Goal: Information Seeking & Learning: Understand process/instructions

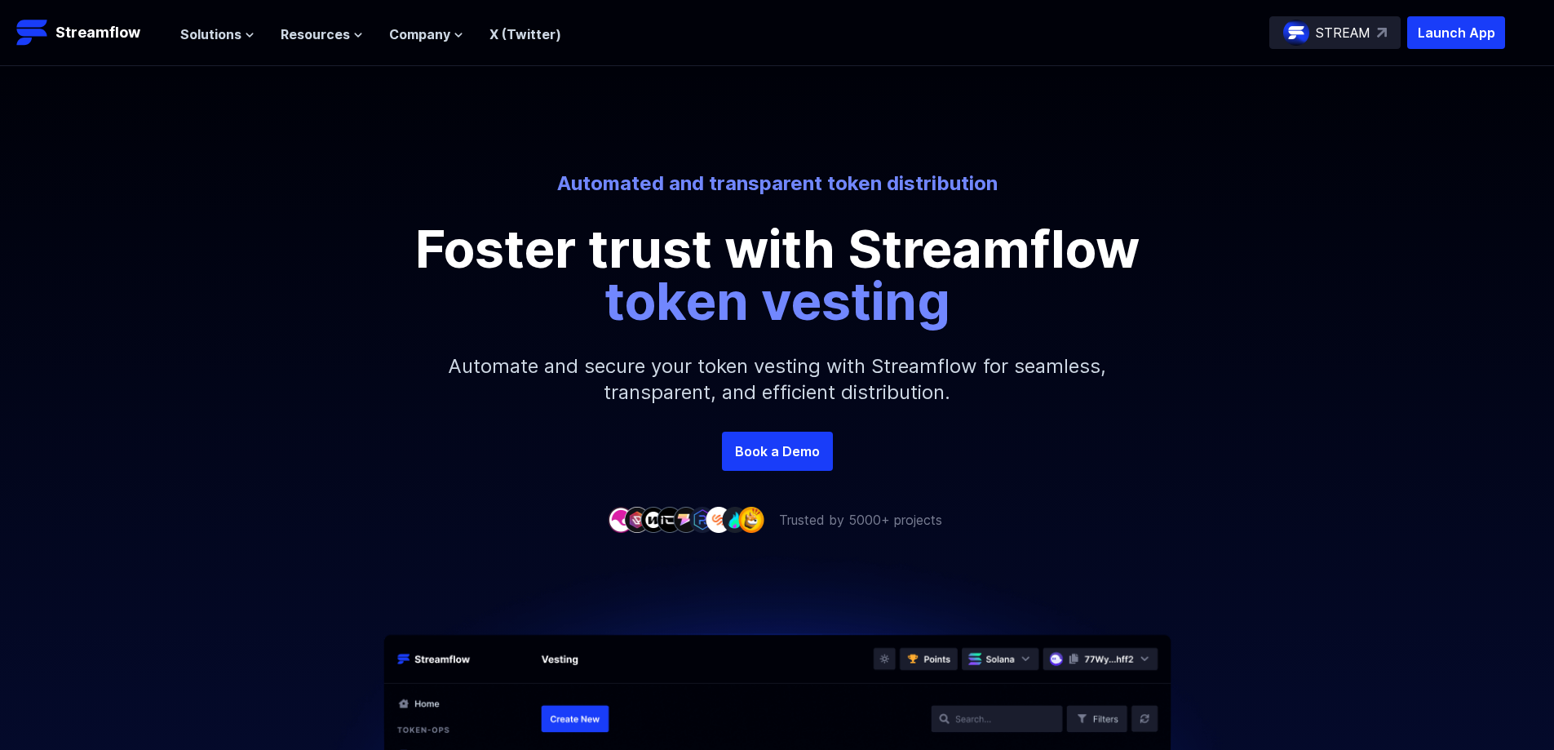
scroll to position [82, 0]
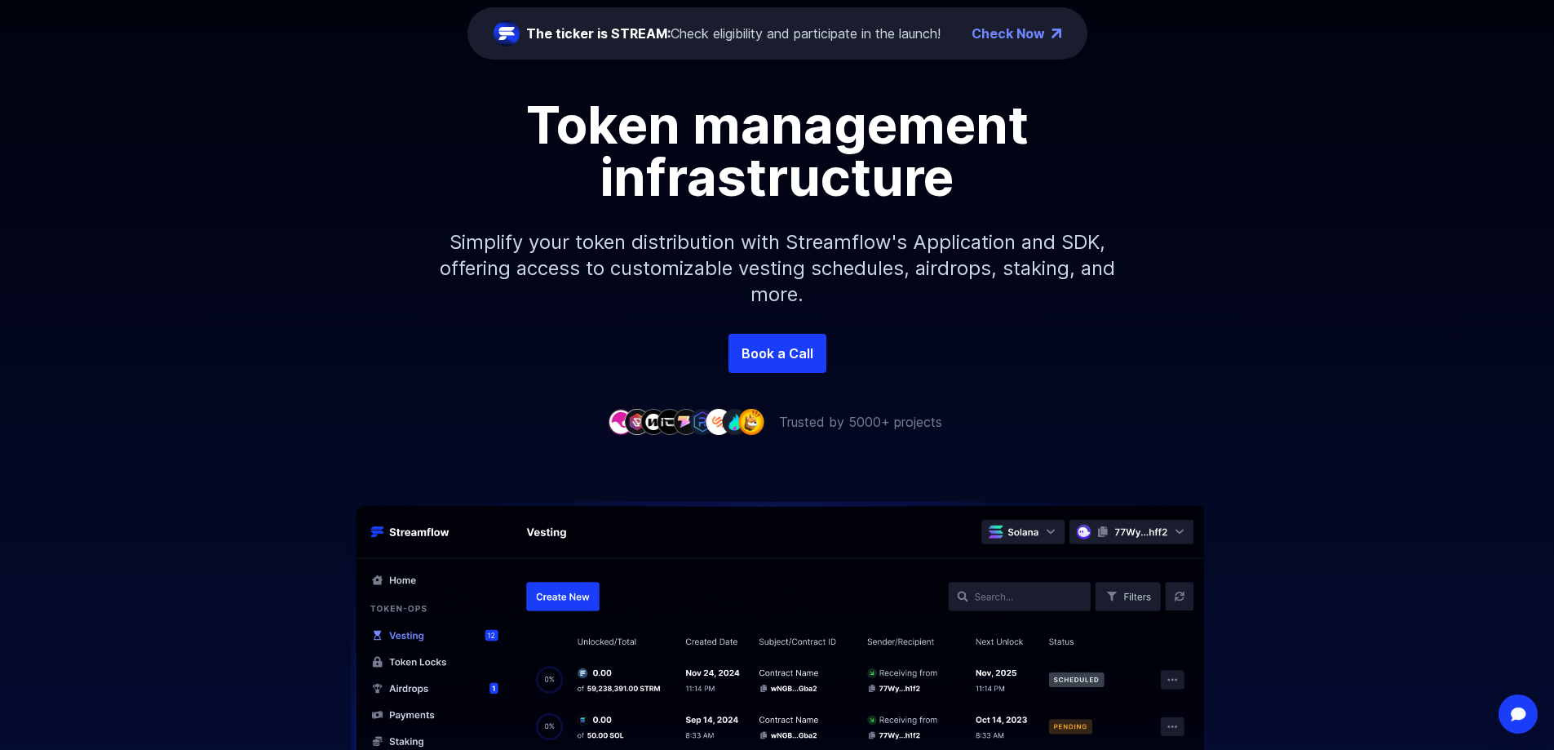
scroll to position [82, 0]
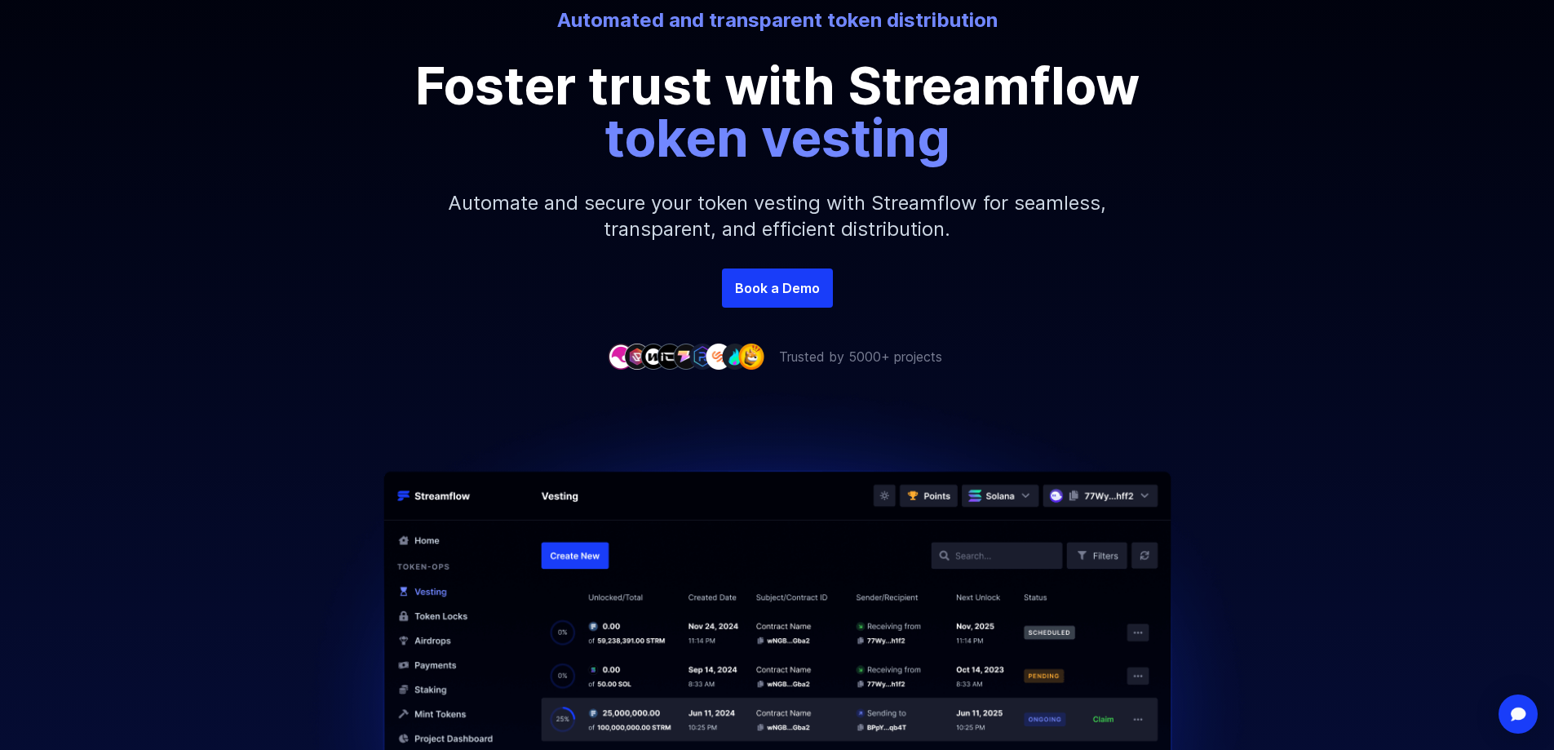
scroll to position [245, 0]
